Goal: Task Accomplishment & Management: Manage account settings

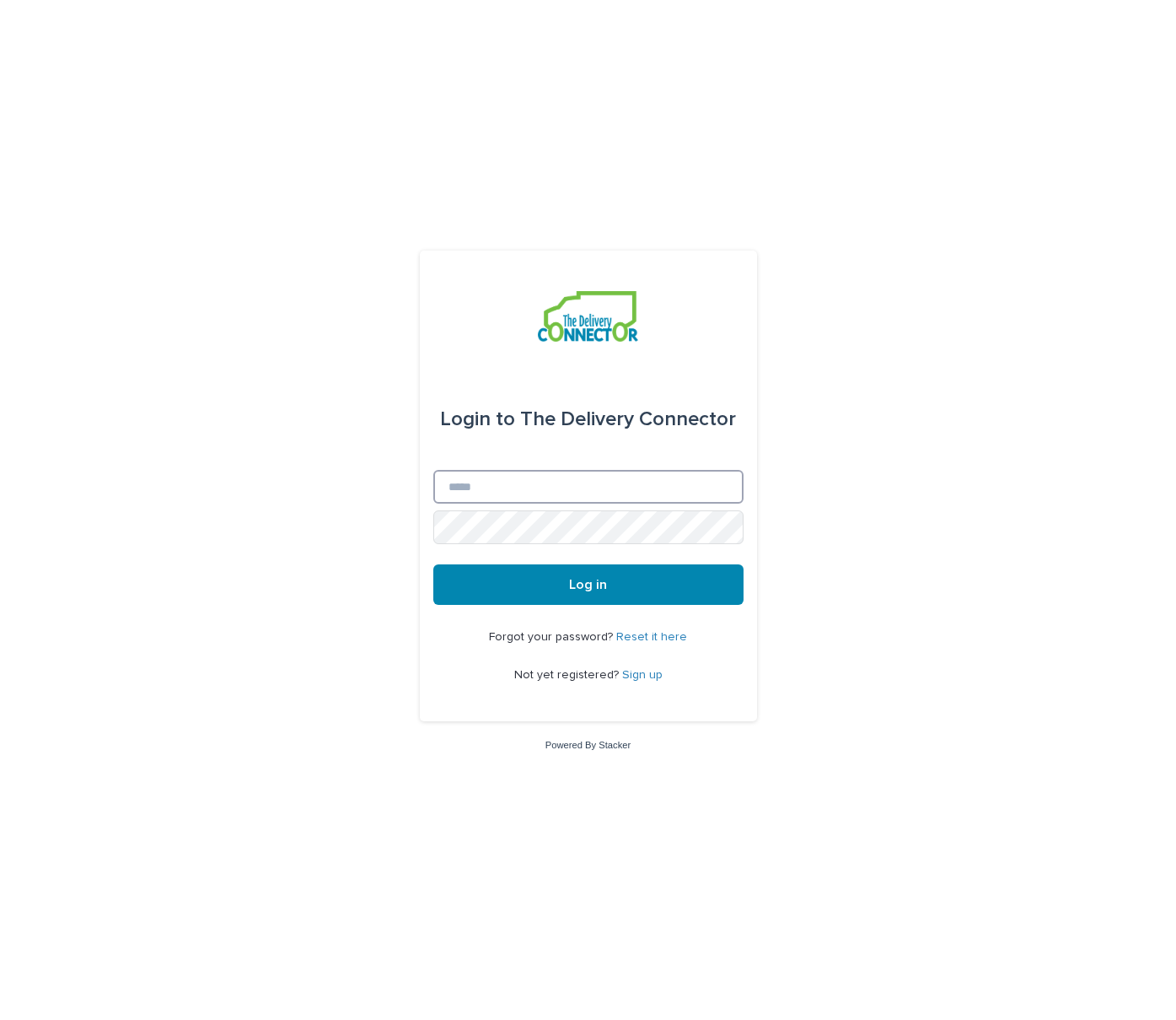
click at [586, 477] on input "Email" at bounding box center [589, 487] width 311 height 34
type input "**********"
click at [434, 564] on button "Log in" at bounding box center [589, 584] width 311 height 40
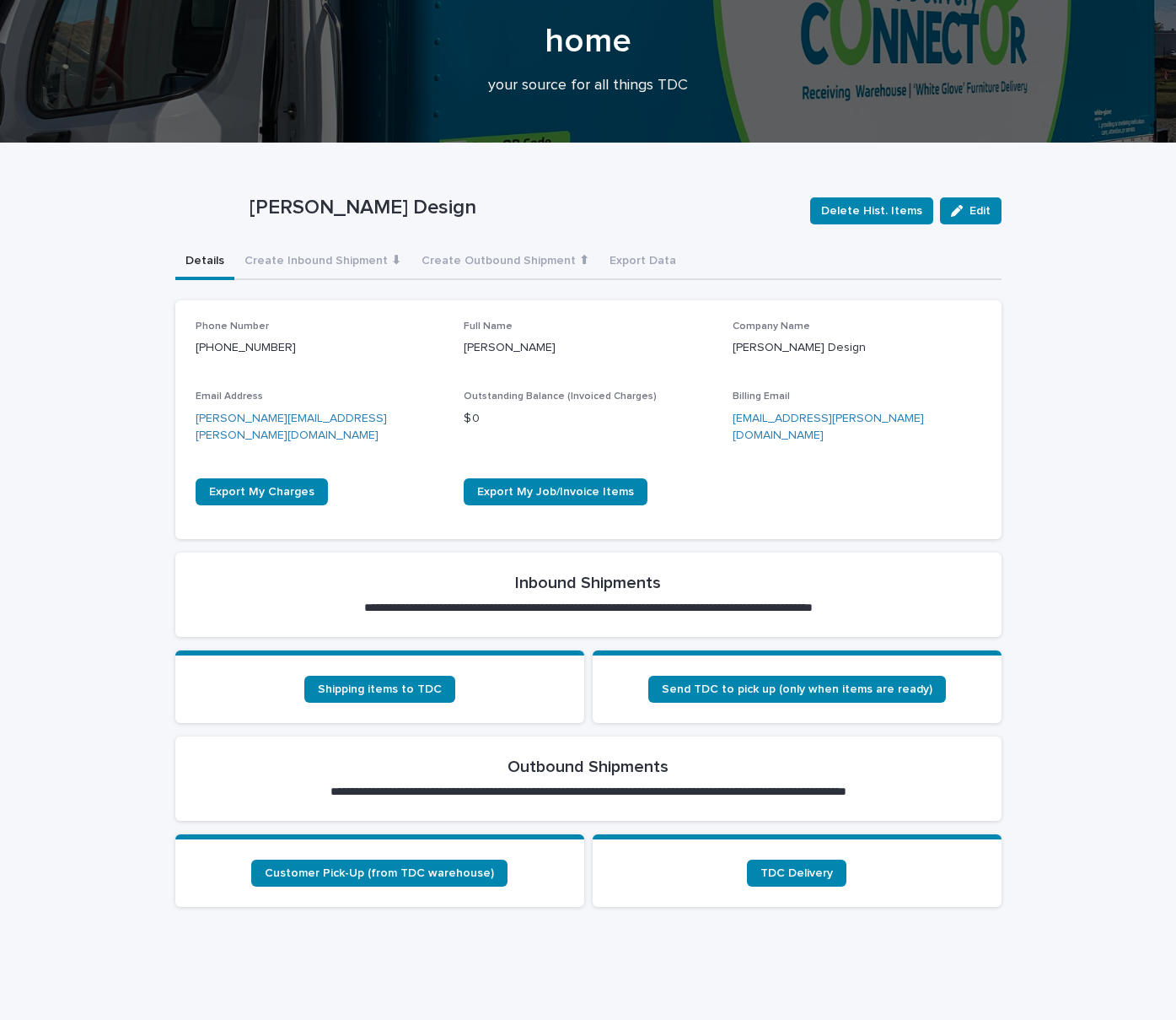
scroll to position [85, 0]
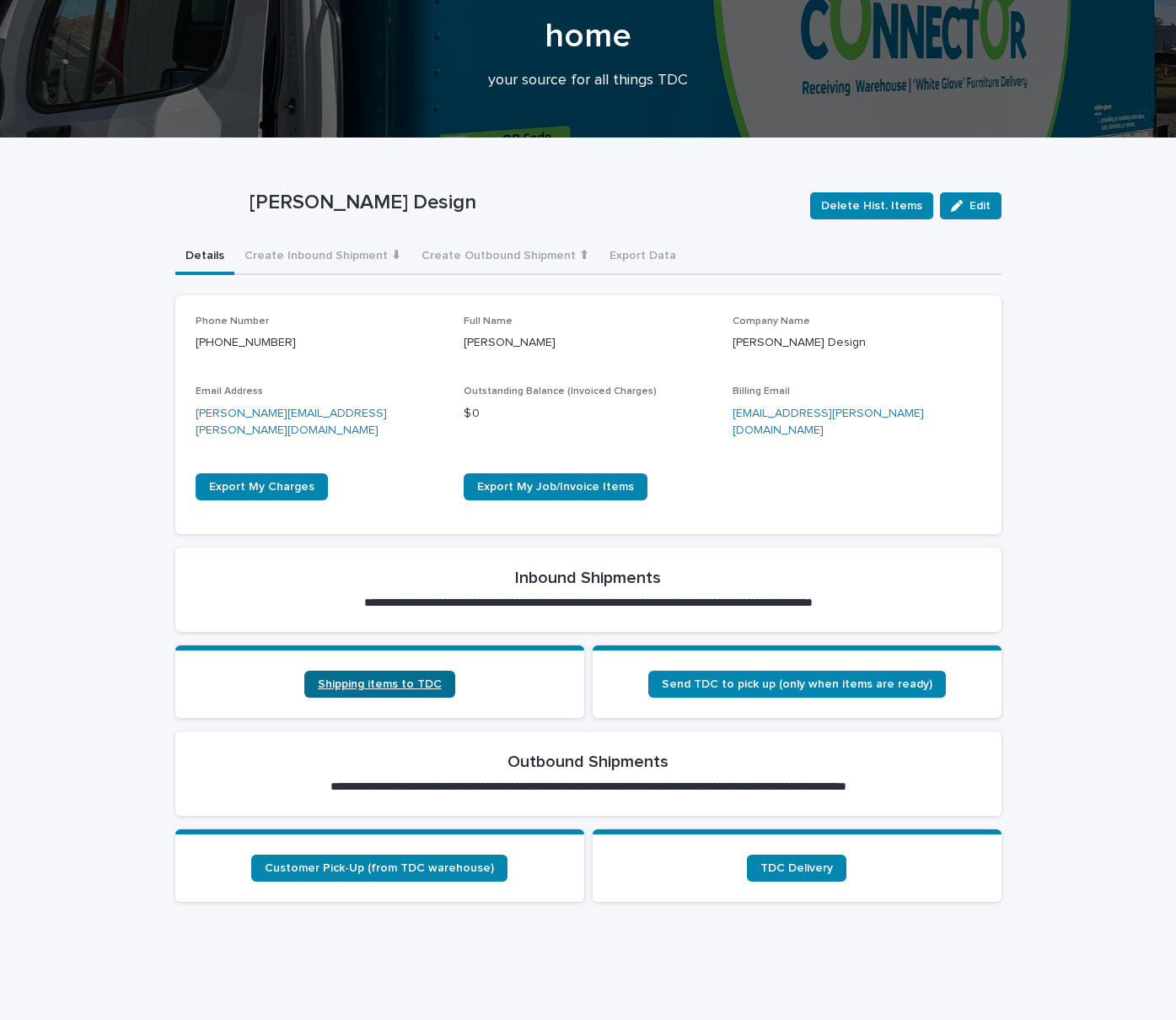
click at [381, 678] on span "Shipping items to TDC" at bounding box center [379, 684] width 124 height 12
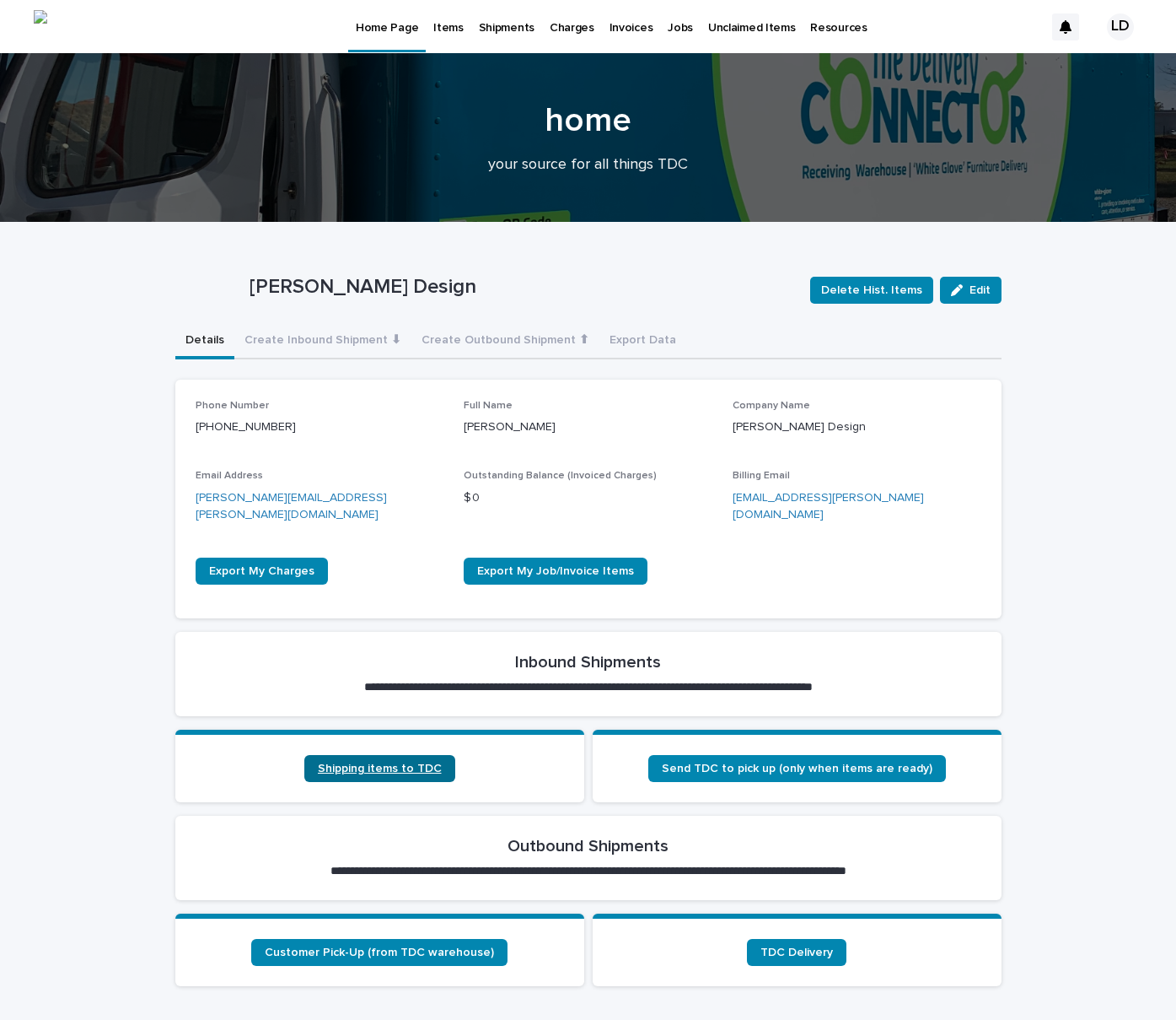
click at [408, 762] on span "Shipping items to TDC" at bounding box center [379, 768] width 124 height 12
click at [444, 31] on p "Items" at bounding box center [448, 17] width 30 height 35
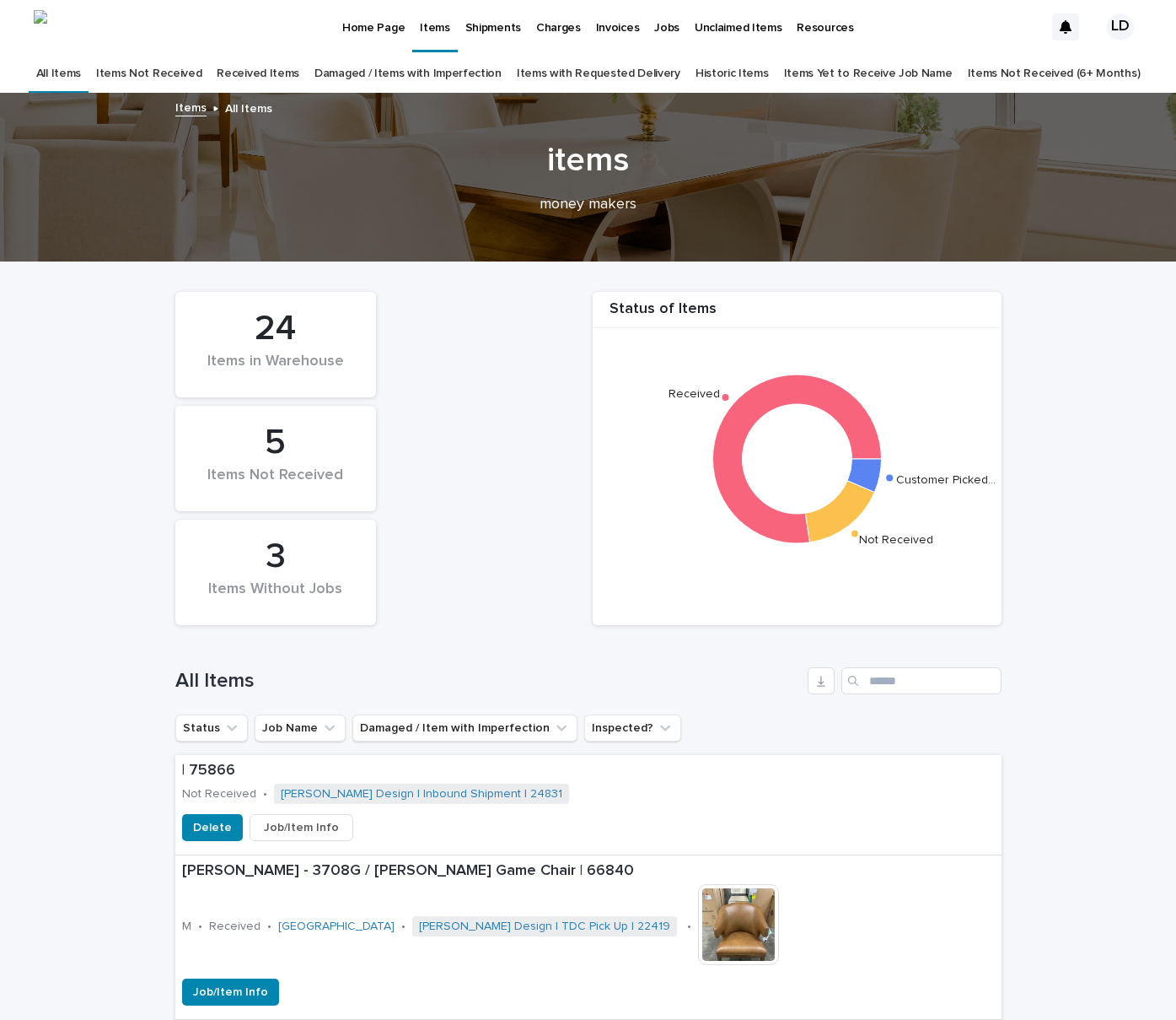
click at [201, 71] on link "Items Not Received" at bounding box center [149, 73] width 106 height 39
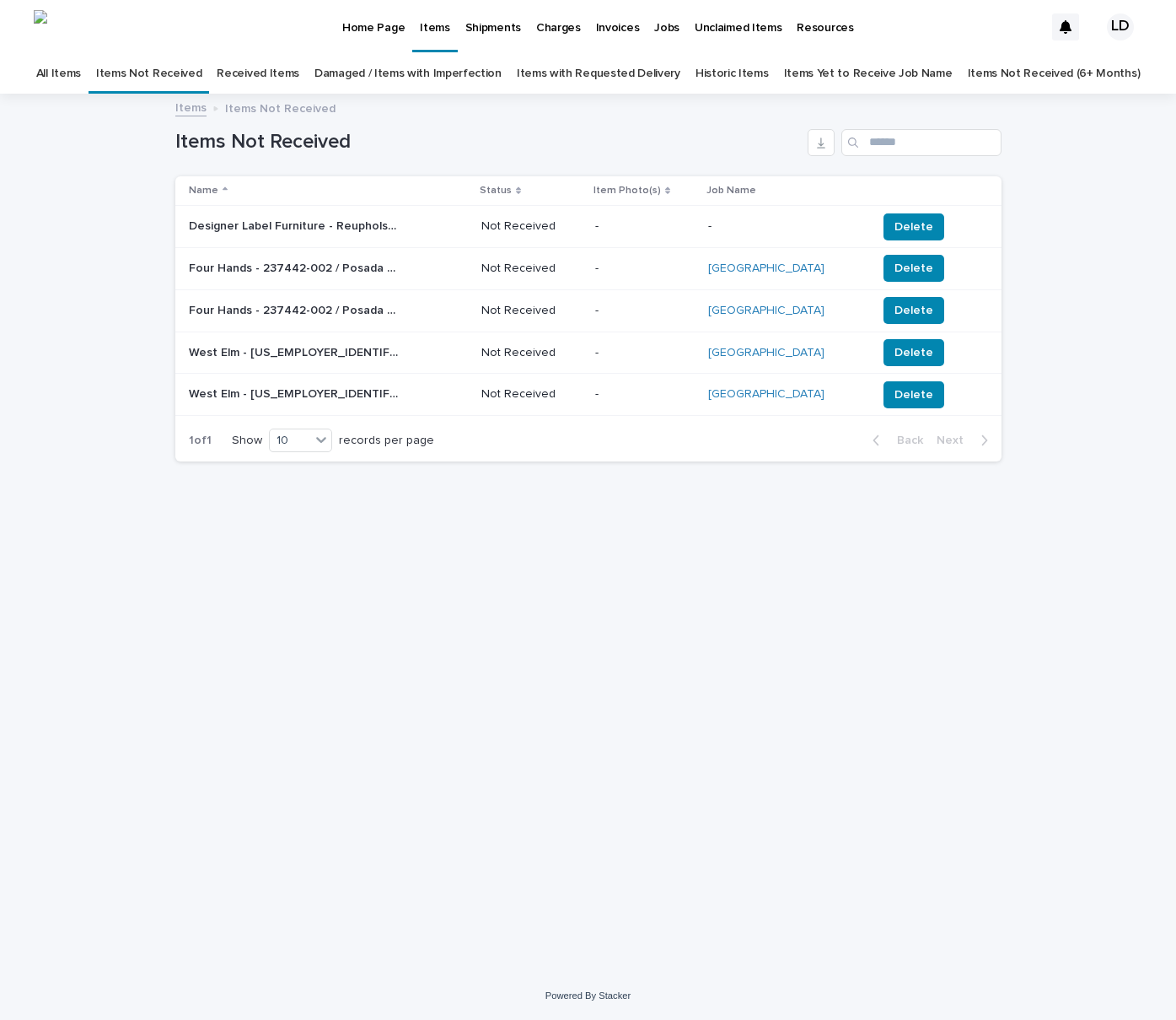
click at [373, 78] on link "Damaged / Items with Imperfection" at bounding box center [408, 73] width 187 height 39
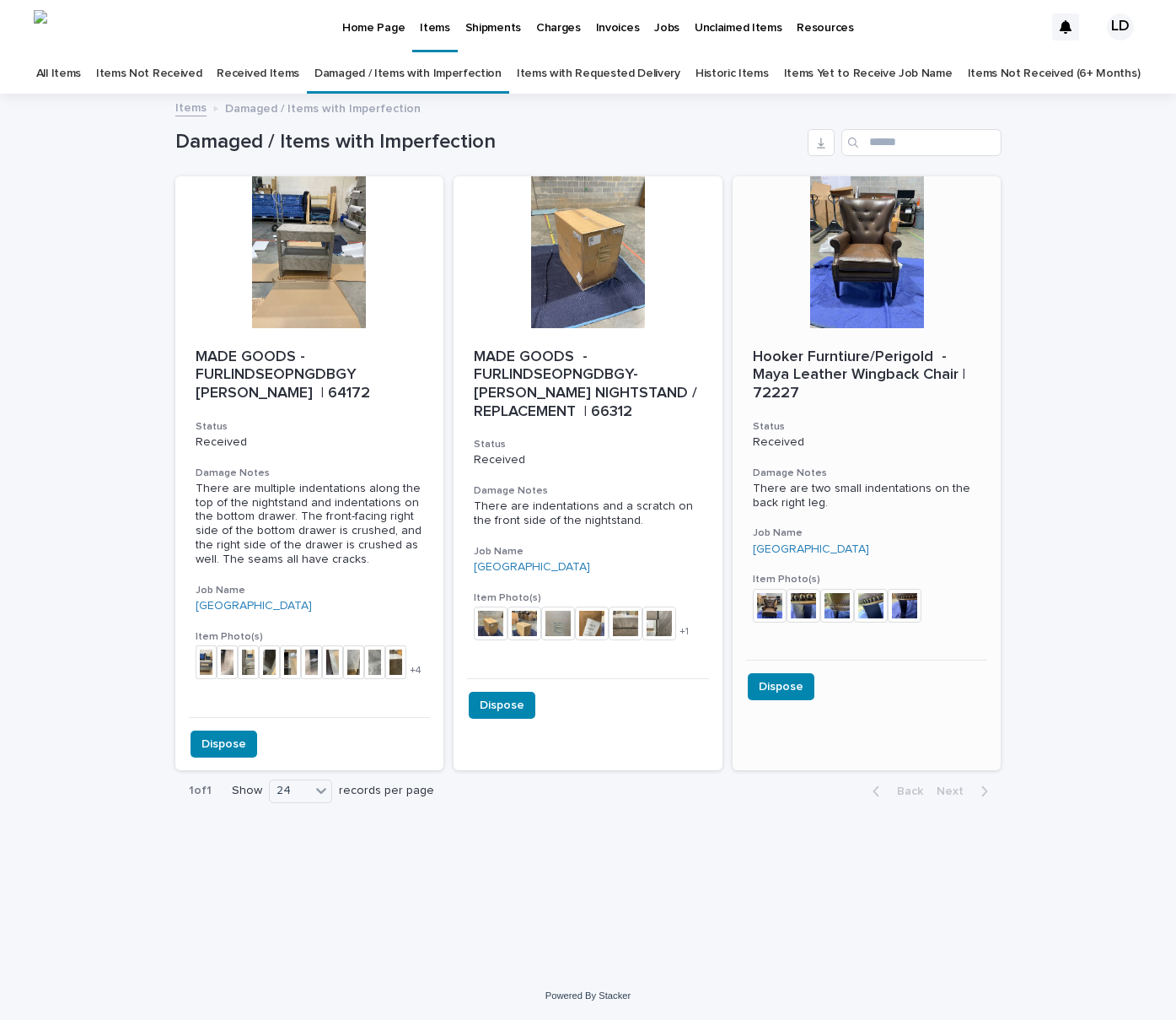
click at [865, 374] on p "Hooker Furntiure/Perigold - Maya Leather Wingback Chair | 72227" at bounding box center [867, 376] width 229 height 55
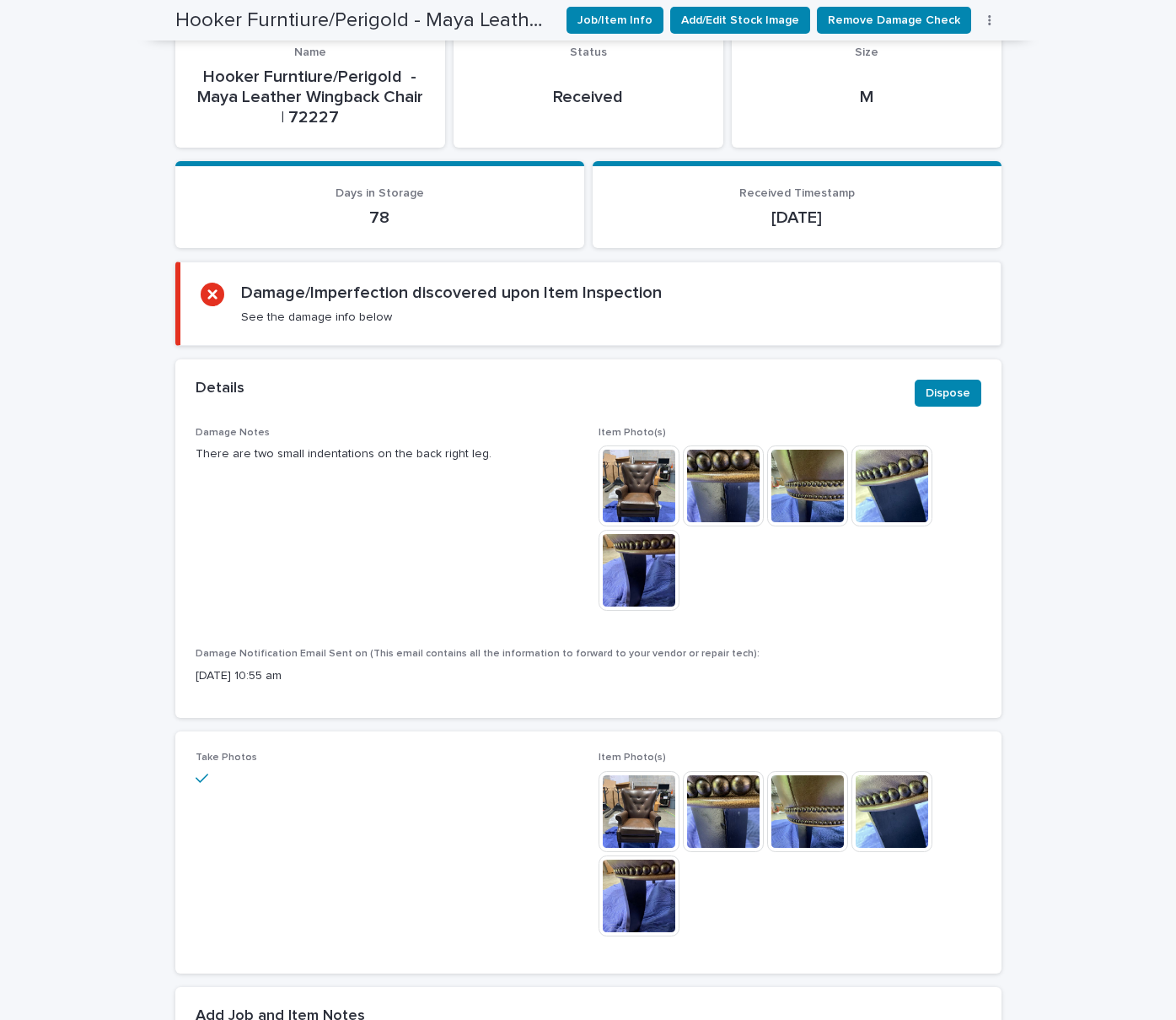
scroll to position [173, 0]
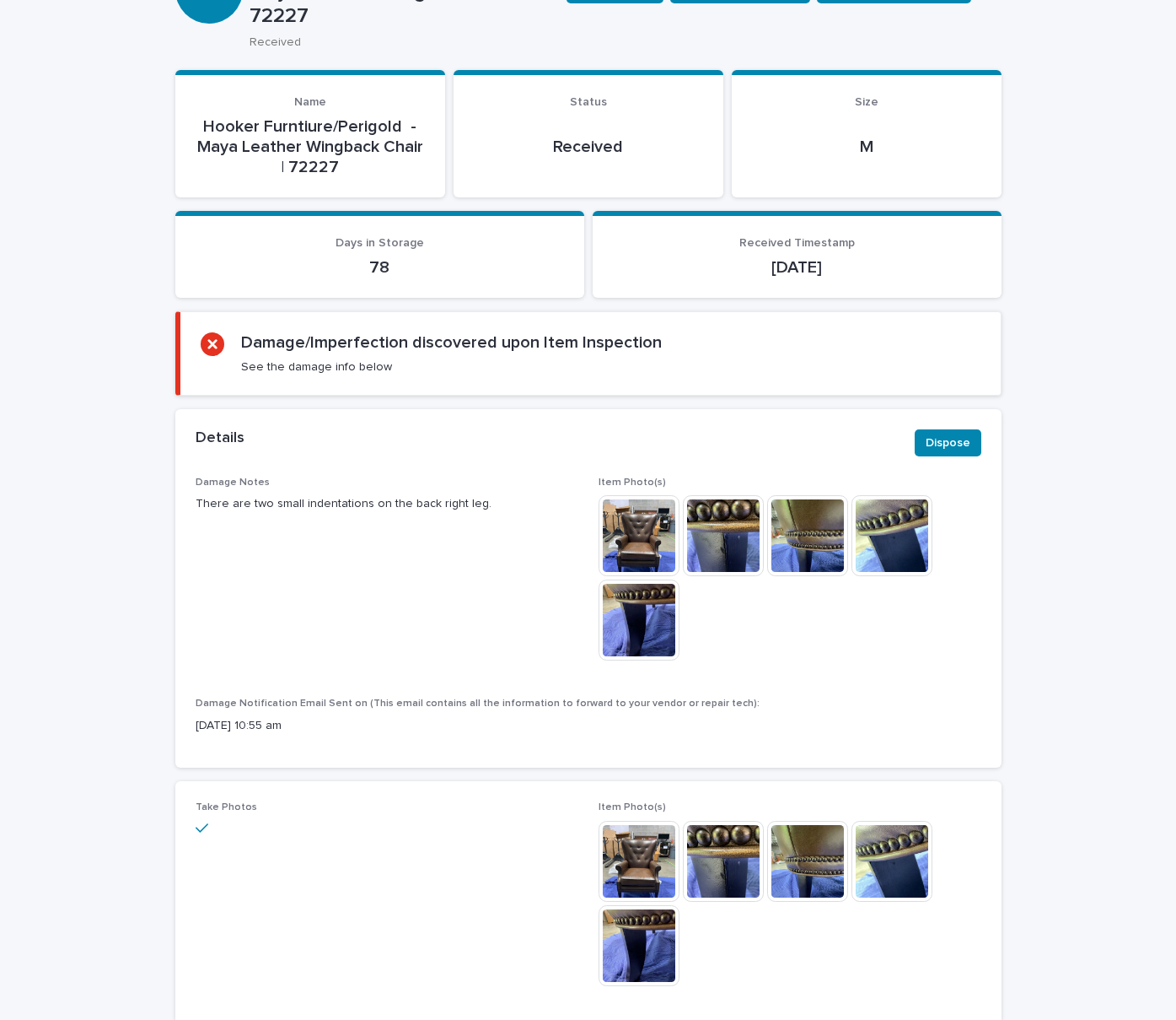
click at [568, 336] on div "Damage/Imperfection discovered upon Item Inspection See the damage info below" at bounding box center [451, 353] width 421 height 42
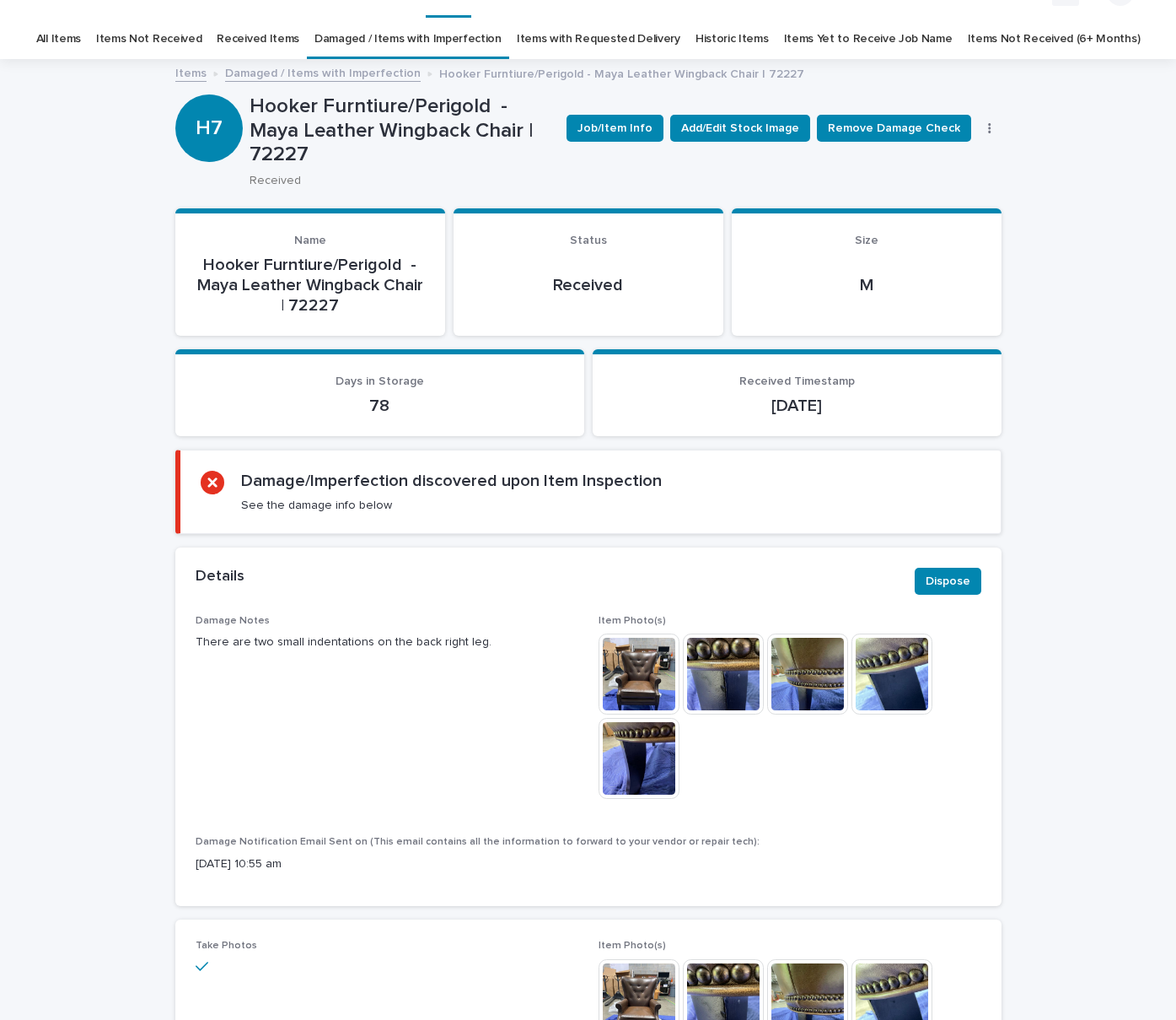
scroll to position [37, 0]
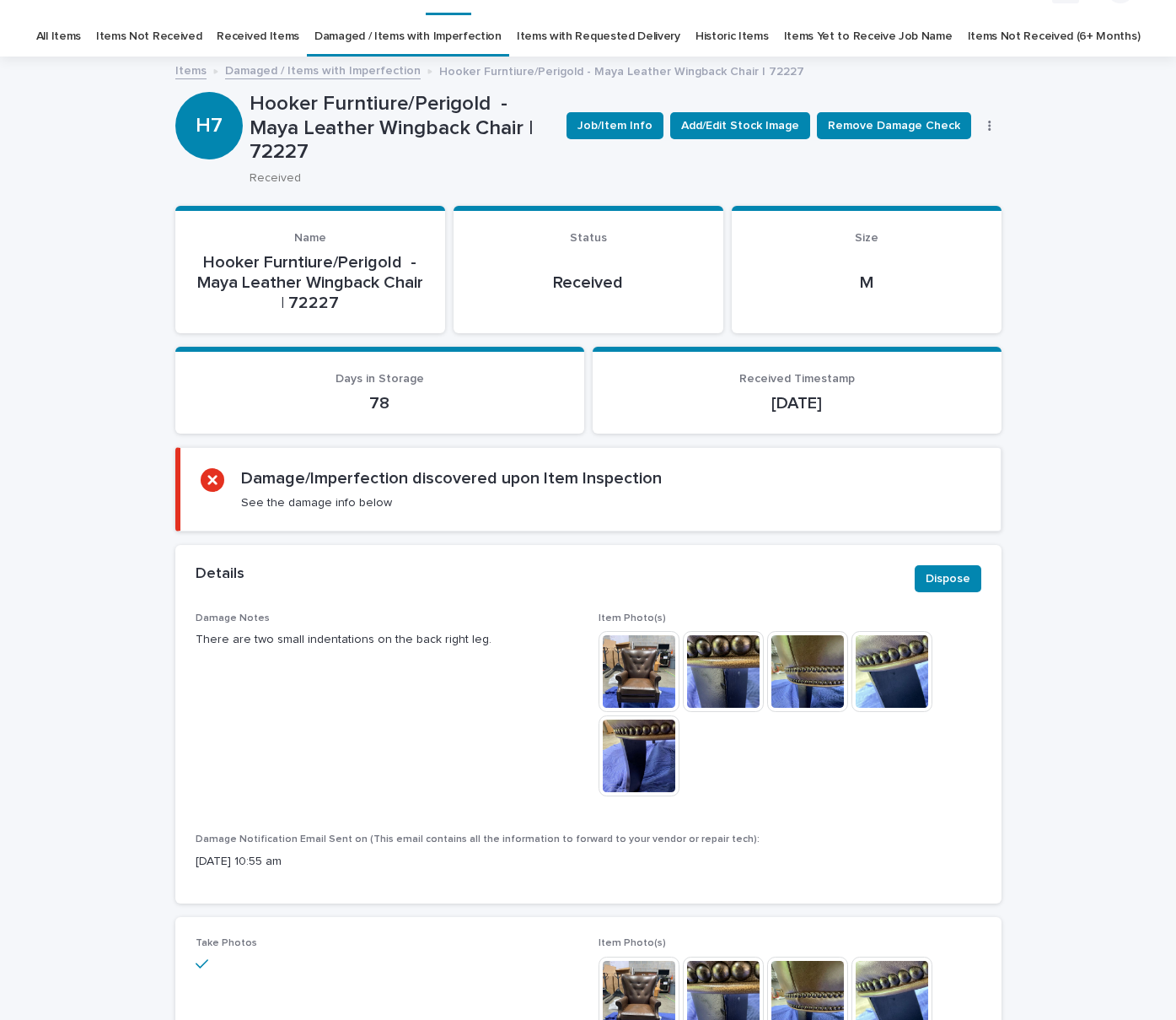
click at [418, 468] on h2 "Damage/Imperfection discovered upon Item Inspection" at bounding box center [451, 478] width 421 height 20
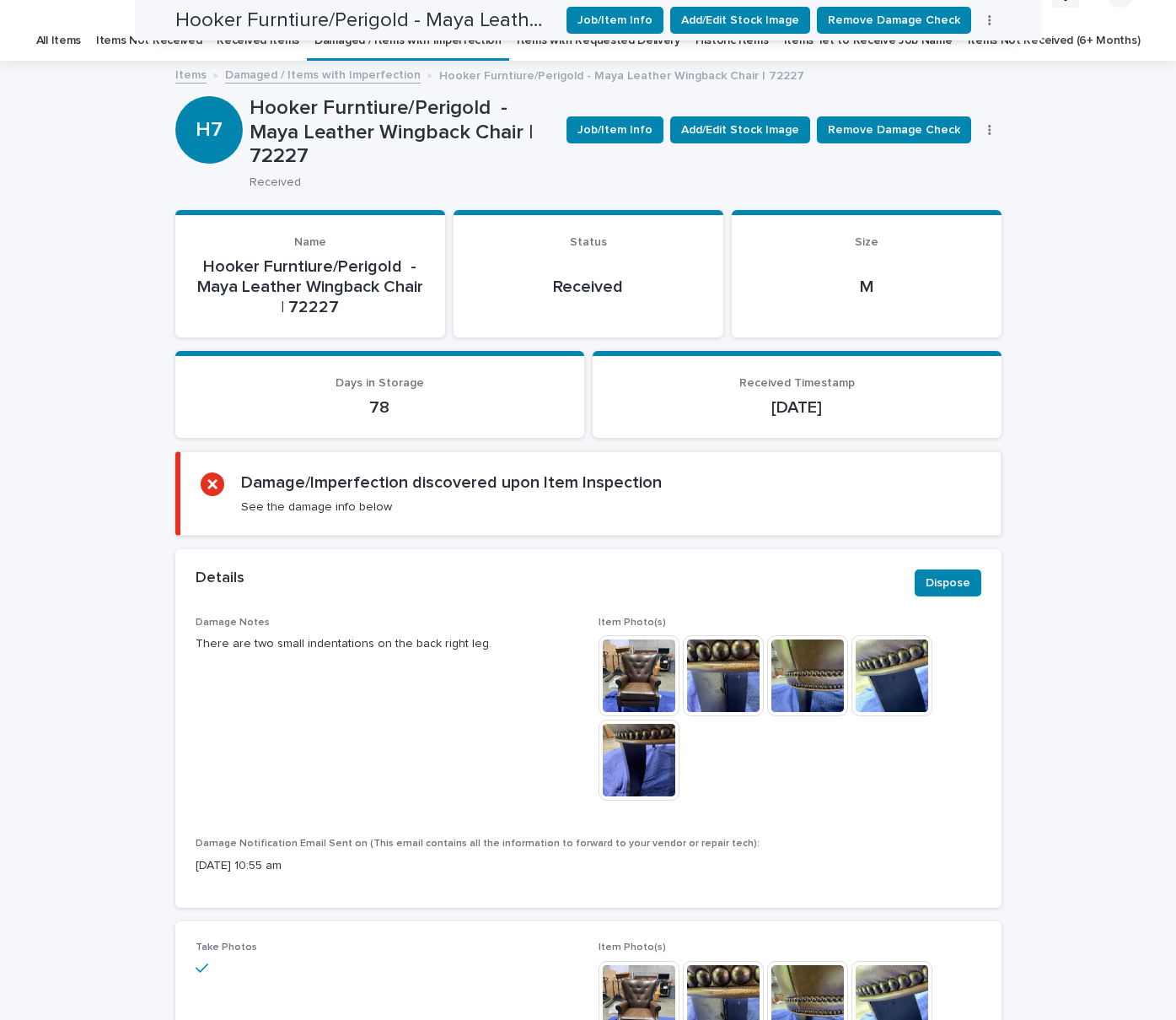
scroll to position [0, 0]
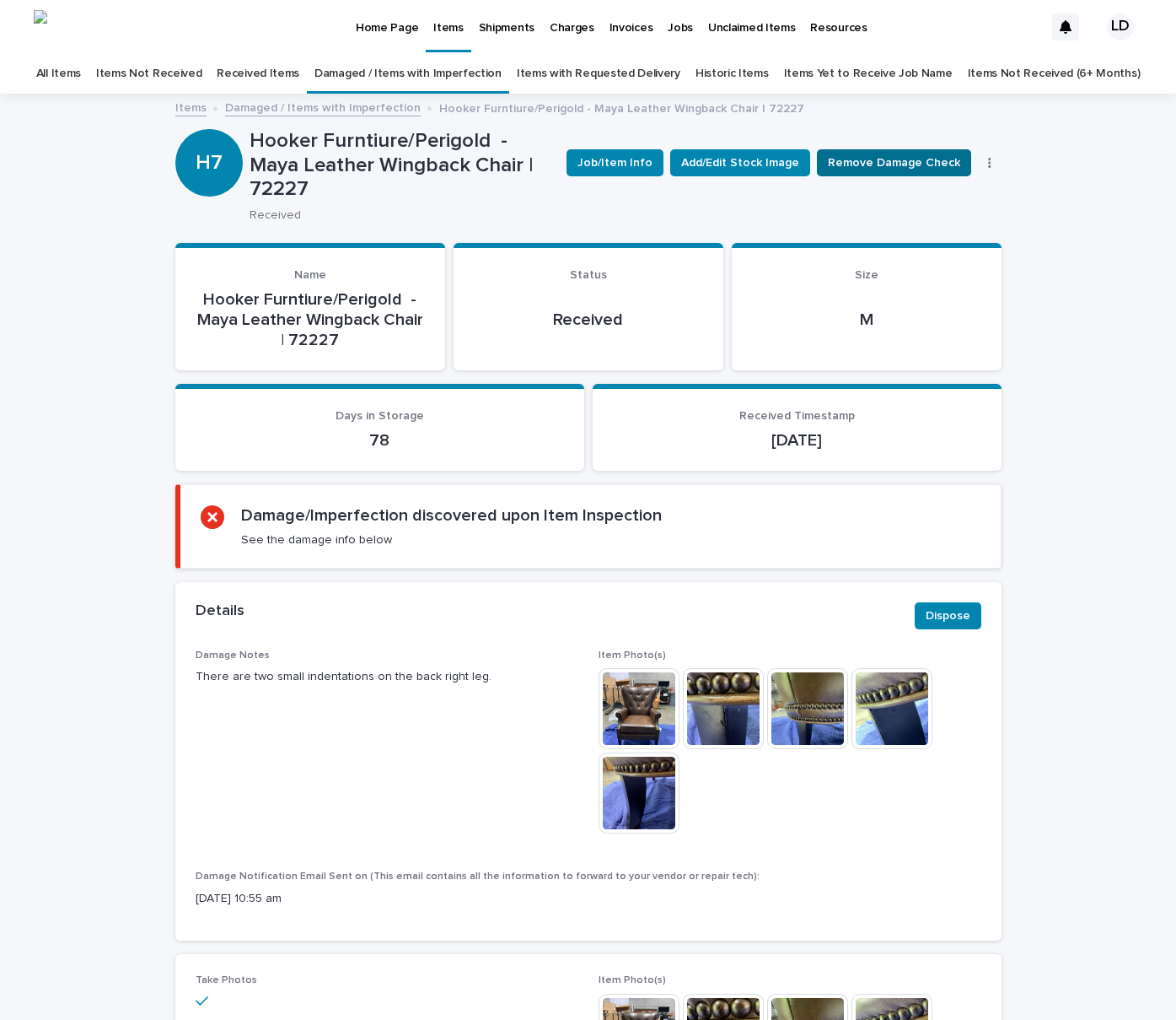
click at [860, 163] on span "Remove Damage Check" at bounding box center [894, 163] width 132 height 17
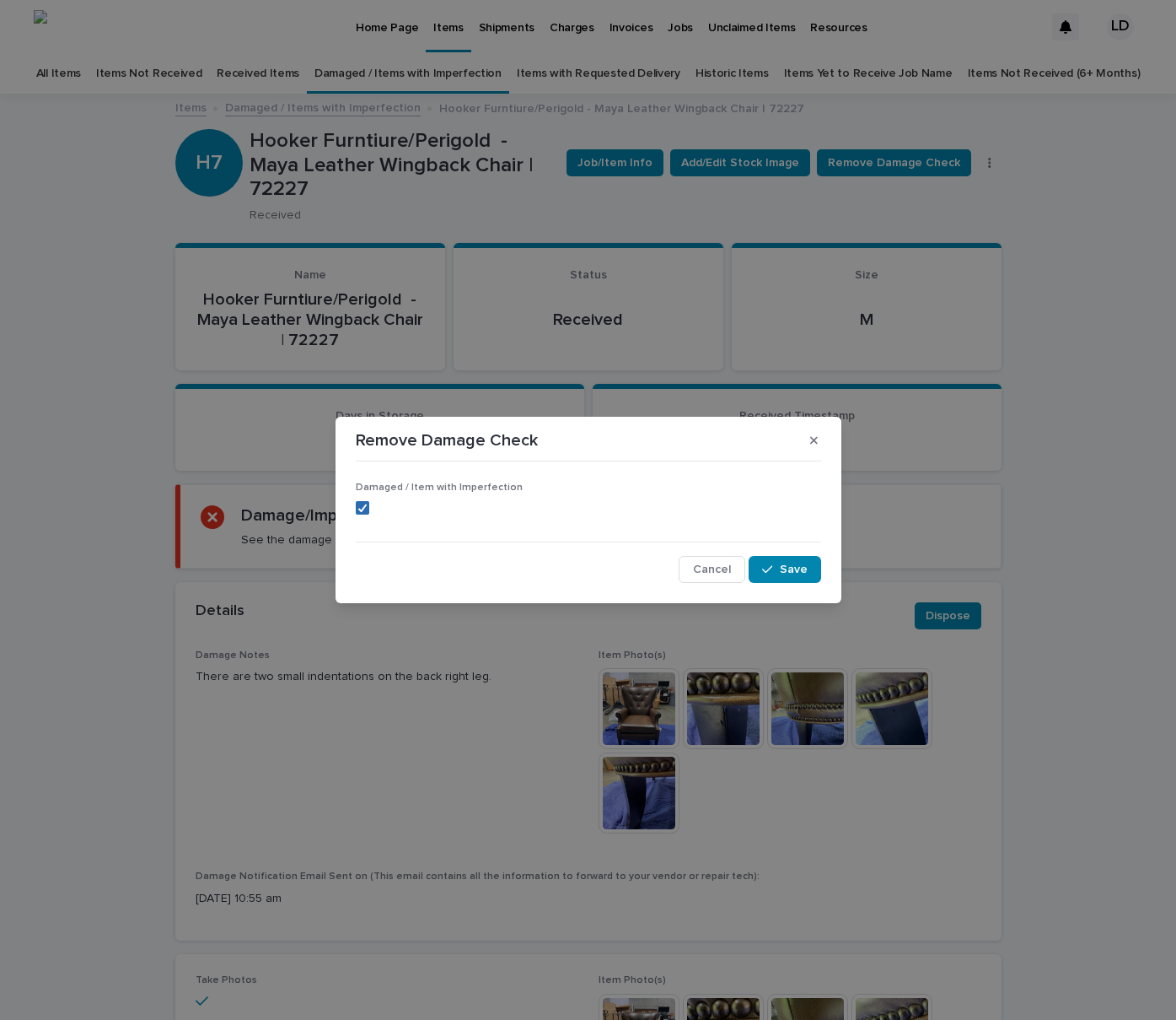
click at [364, 505] on polyline at bounding box center [362, 508] width 8 height 7
click at [787, 569] on span "Save" at bounding box center [794, 569] width 28 height 12
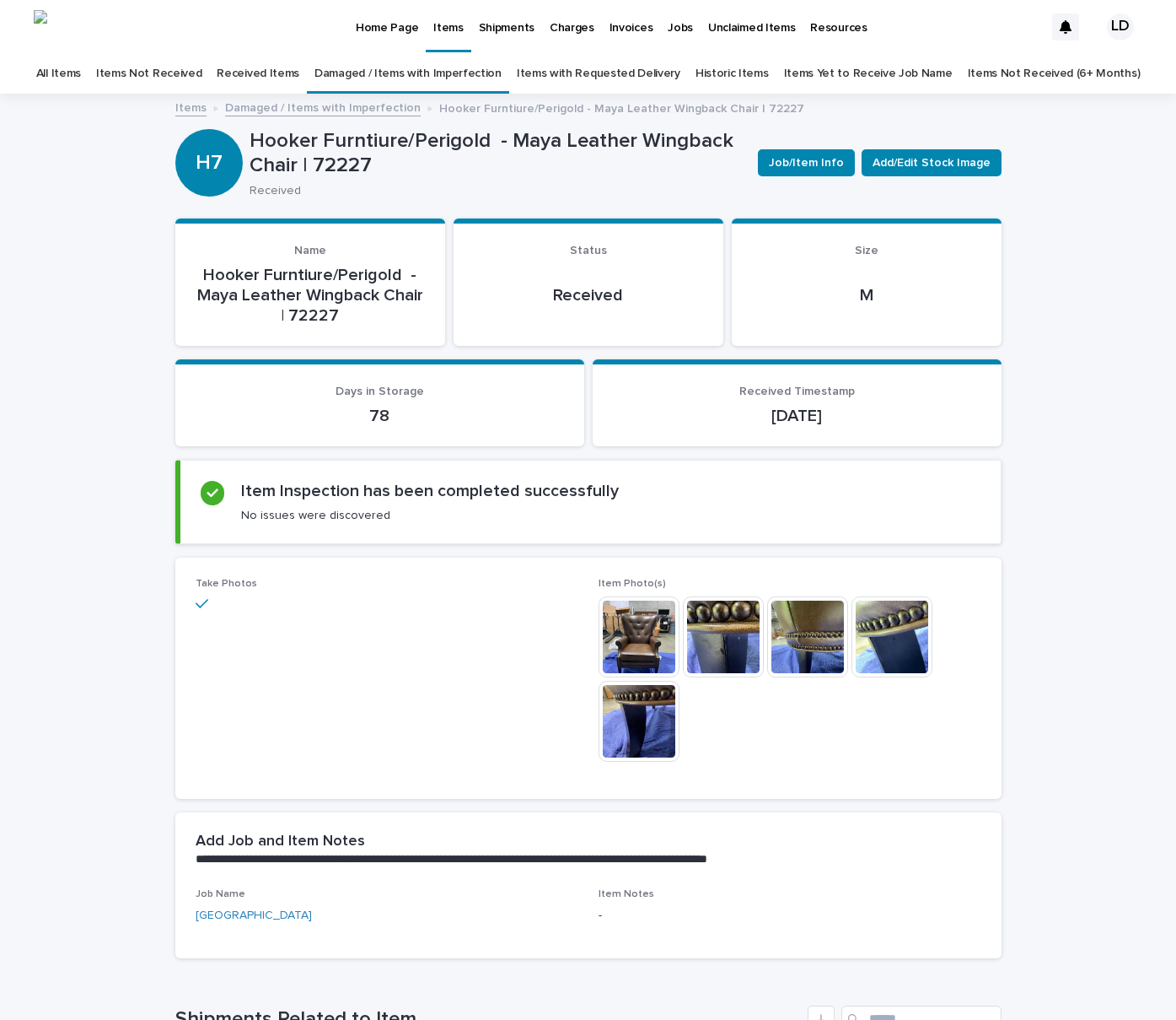
click at [468, 77] on link "Damaged / Items with Imperfection" at bounding box center [408, 73] width 187 height 39
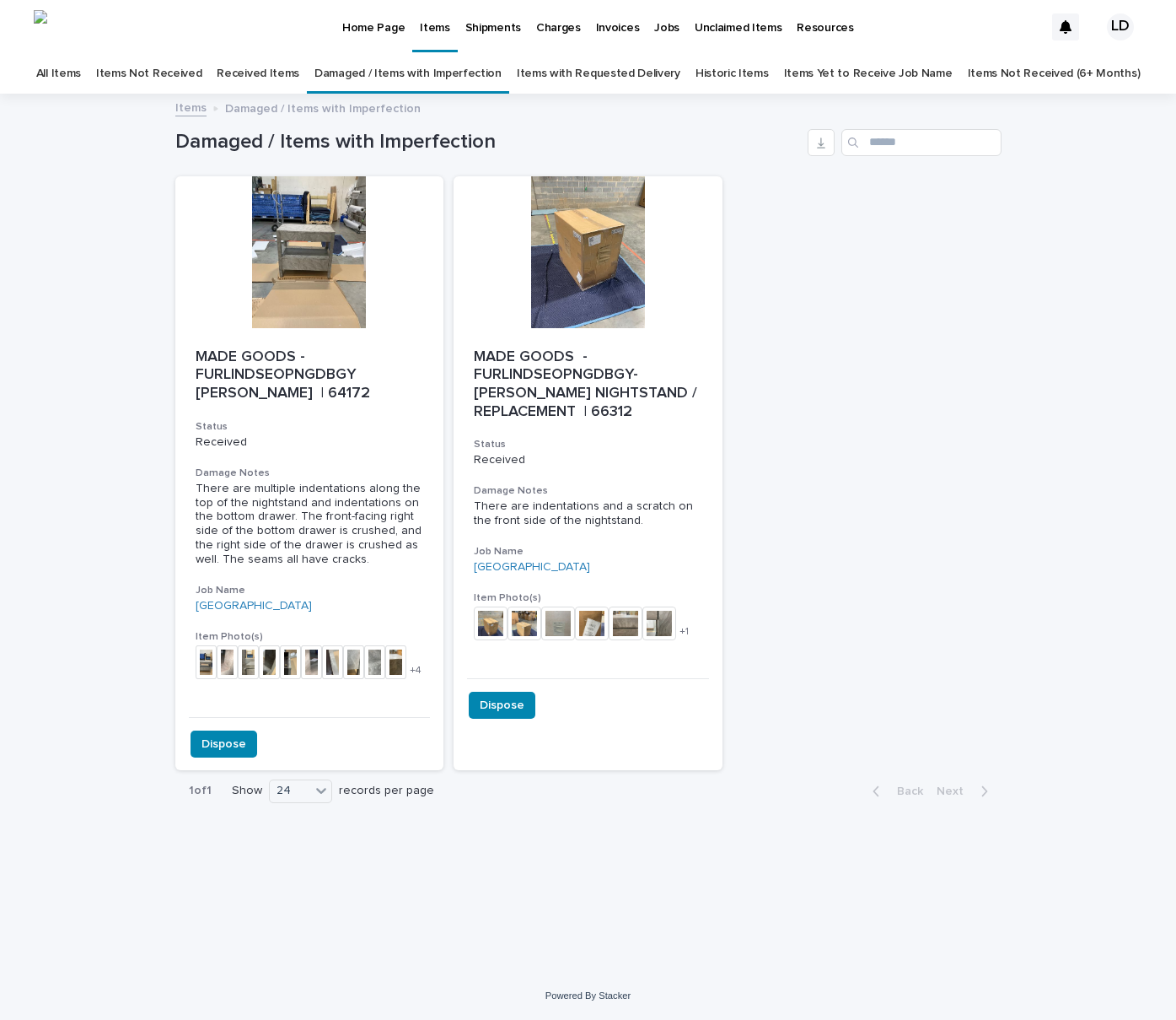
click at [1123, 28] on div "LD" at bounding box center [1121, 27] width 27 height 27
click at [1086, 76] on p "Log Out" at bounding box center [1104, 72] width 106 height 29
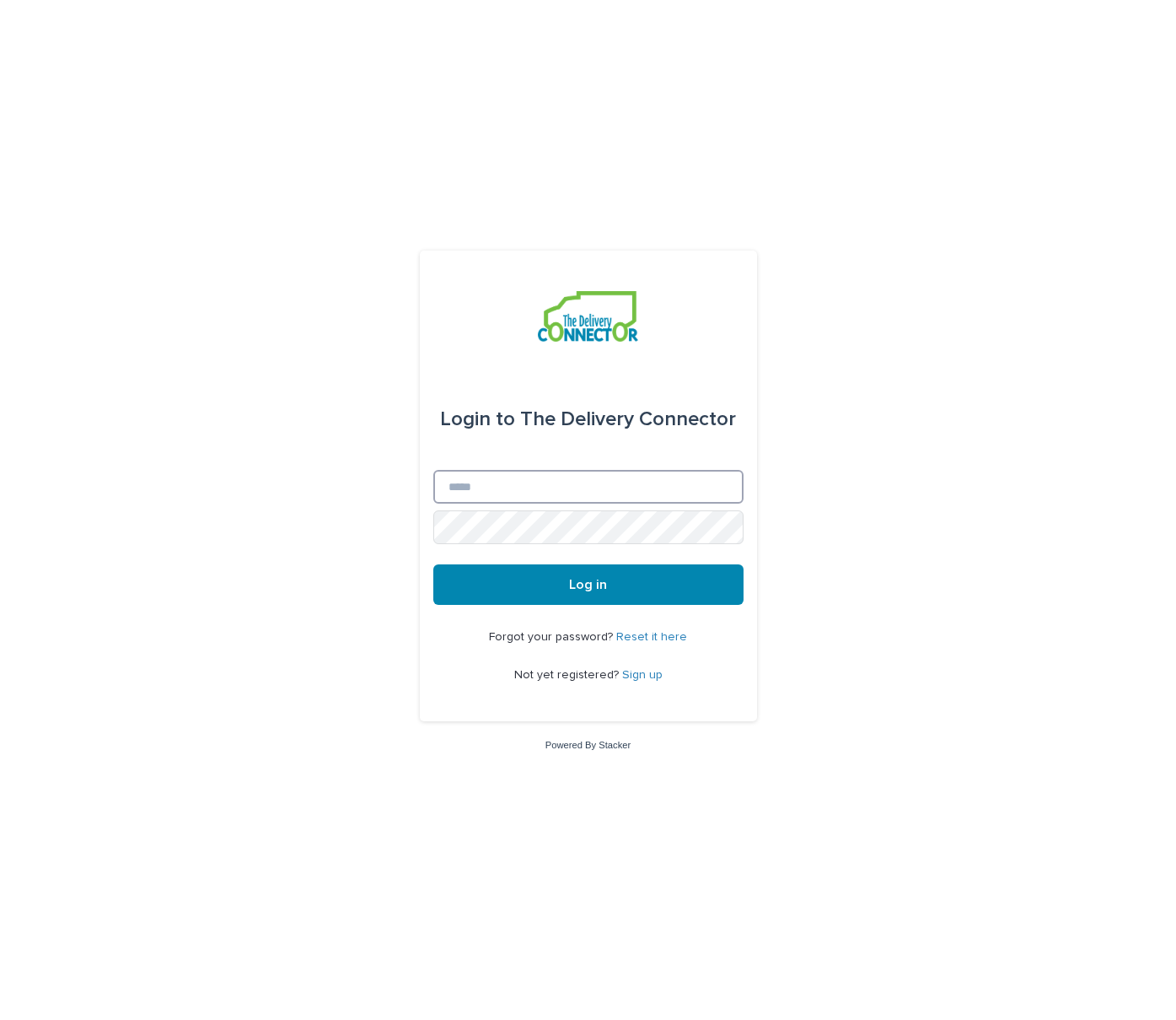
click at [506, 487] on input "Email" at bounding box center [589, 487] width 311 height 34
type input "**********"
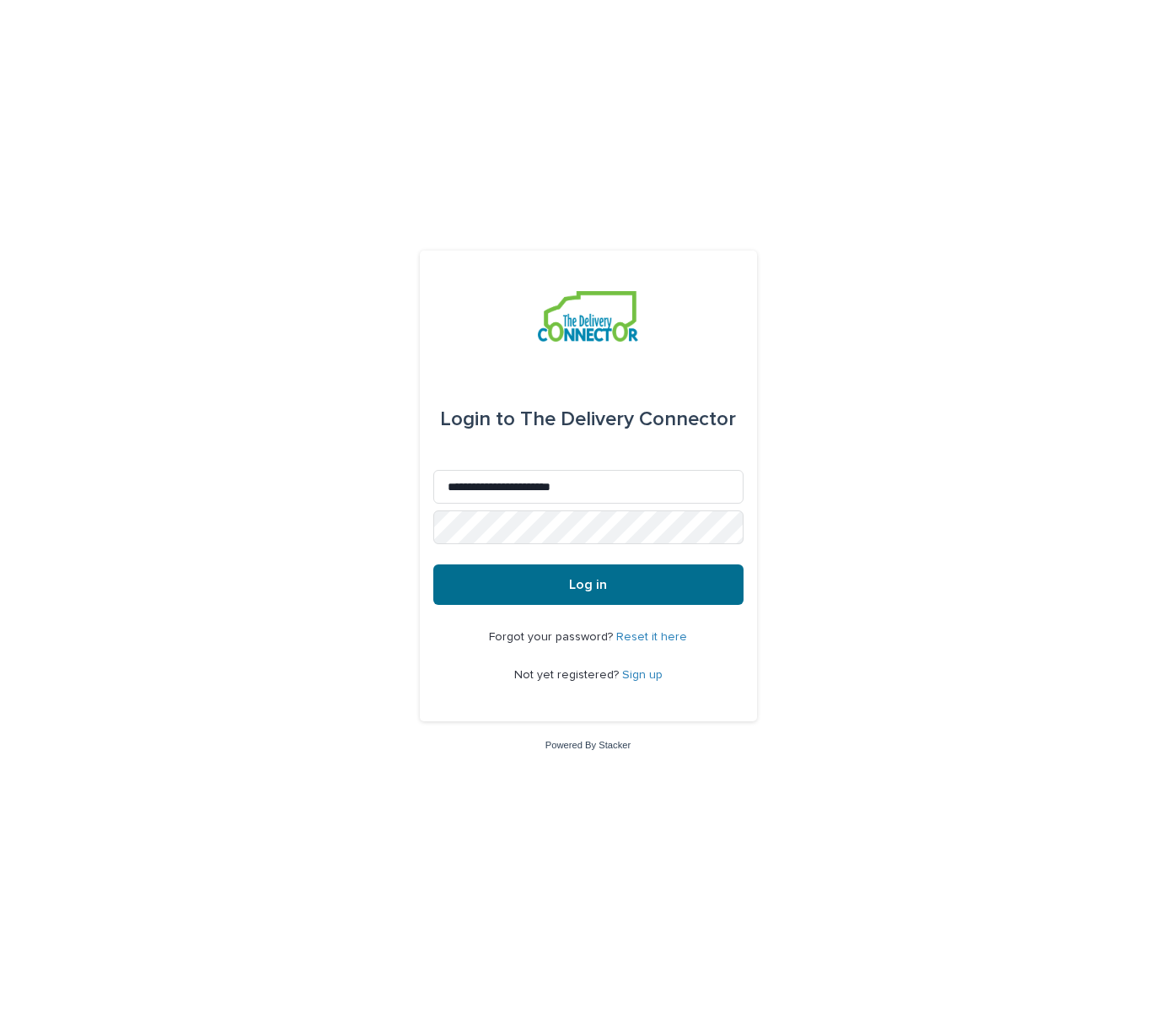
click at [592, 583] on span "Log in" at bounding box center [588, 585] width 38 height 14
